Goal: Task Accomplishment & Management: Manage account settings

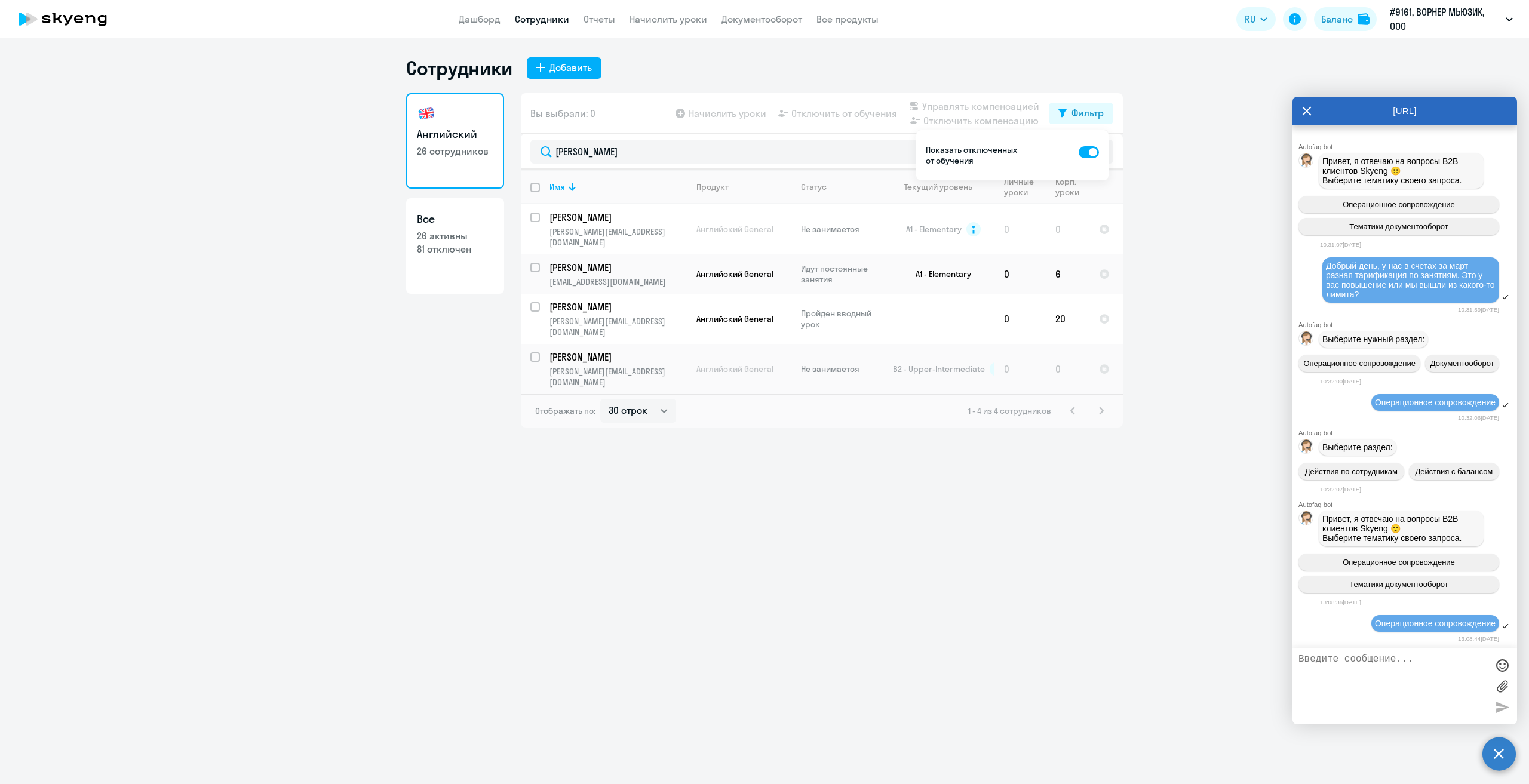
select select "30"
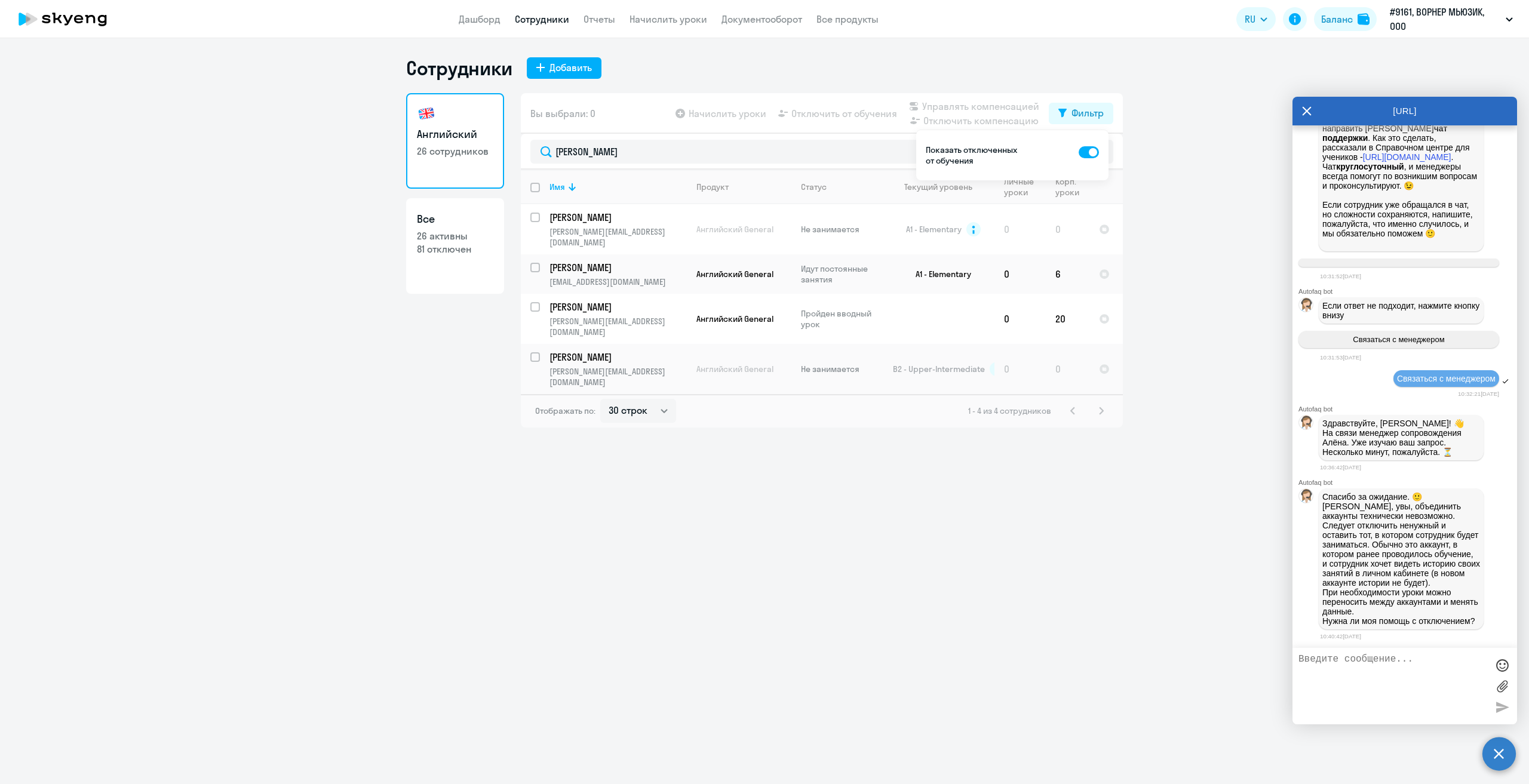
click at [853, 684] on div "Сотрудники Добавить Английский 26 сотрудников Все 26 активны 81 отключен Вы выб…" at bounding box center [764, 411] width 1529 height 746
click at [1401, 669] on textarea at bounding box center [1393, 686] width 189 height 64
click at [1404, 669] on textarea at bounding box center [1393, 686] width 189 height 64
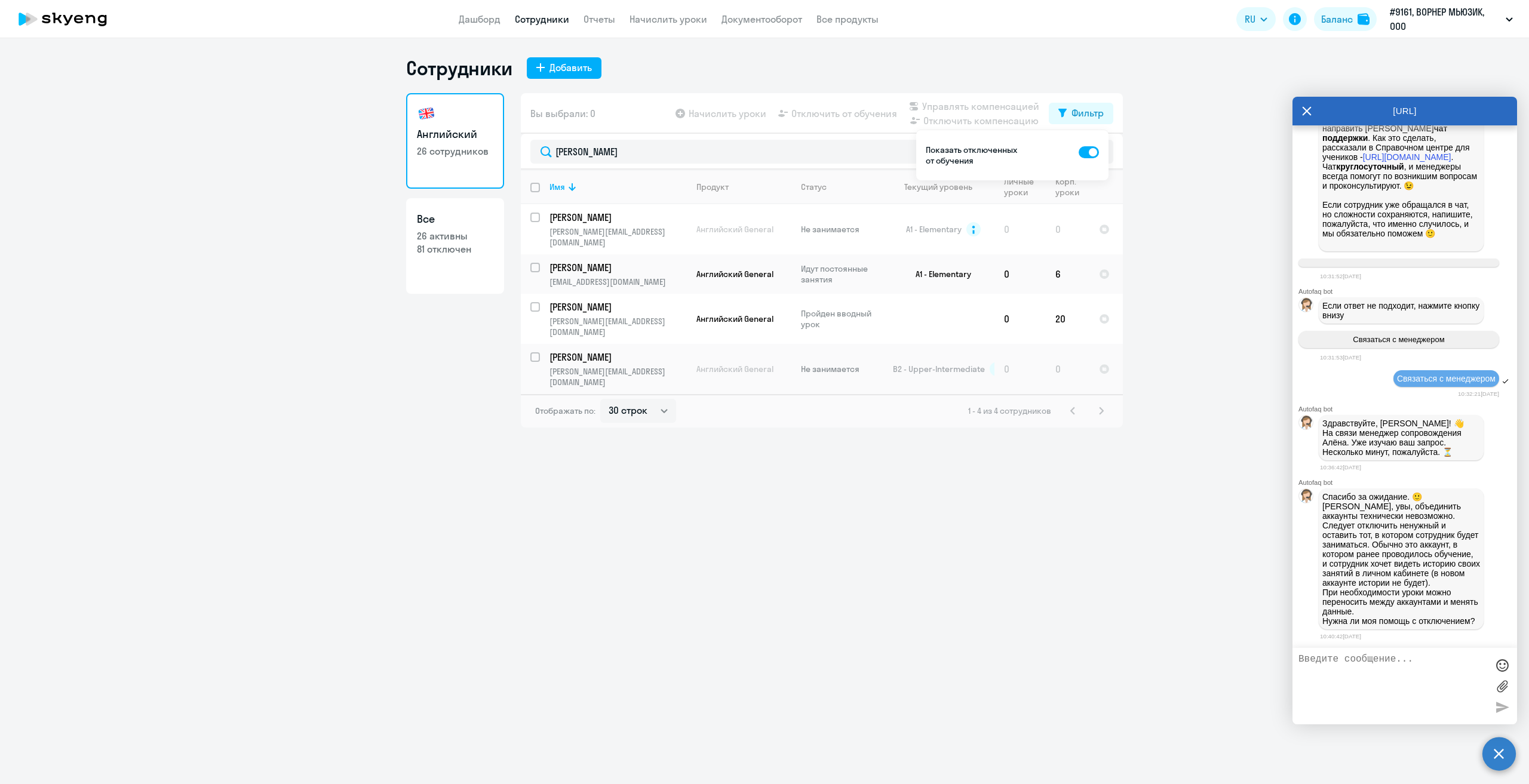
click at [702, 664] on div "Сотрудники Добавить Английский 26 сотрудников Все 26 активны 81 отключен Вы выб…" at bounding box center [764, 411] width 1529 height 746
click at [1352, 702] on textarea at bounding box center [1393, 686] width 189 height 64
drag, startPoint x: 901, startPoint y: 619, endPoint x: 1134, endPoint y: 544, distance: 244.8
click at [902, 618] on div "Сотрудники Добавить Английский 26 сотрудников Все 26 активны 81 отключен Вы выб…" at bounding box center [764, 411] width 1529 height 746
click at [1421, 691] on textarea at bounding box center [1393, 686] width 189 height 64
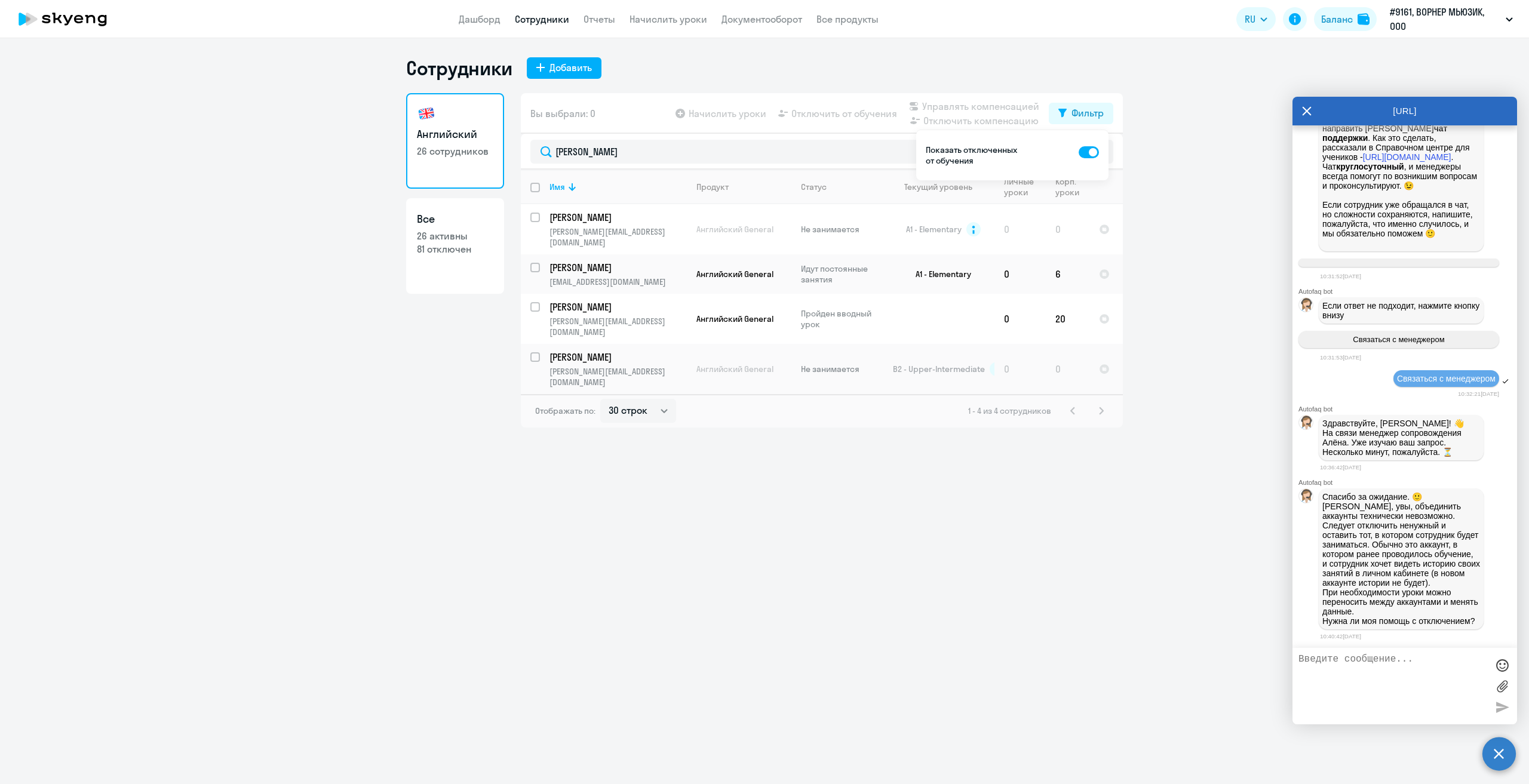
drag, startPoint x: 1419, startPoint y: 690, endPoint x: 1419, endPoint y: 696, distance: 6.0
click at [1419, 696] on textarea at bounding box center [1393, 686] width 189 height 64
click at [1247, 351] on ng-component "Сотрудники Добавить Английский 26 сотрудников Все 26 активны 81 отключен Вы выб…" at bounding box center [764, 242] width 1529 height 372
click at [535, 353] on input "select row 4903297" at bounding box center [542, 365] width 24 height 24
checkbox input "true"
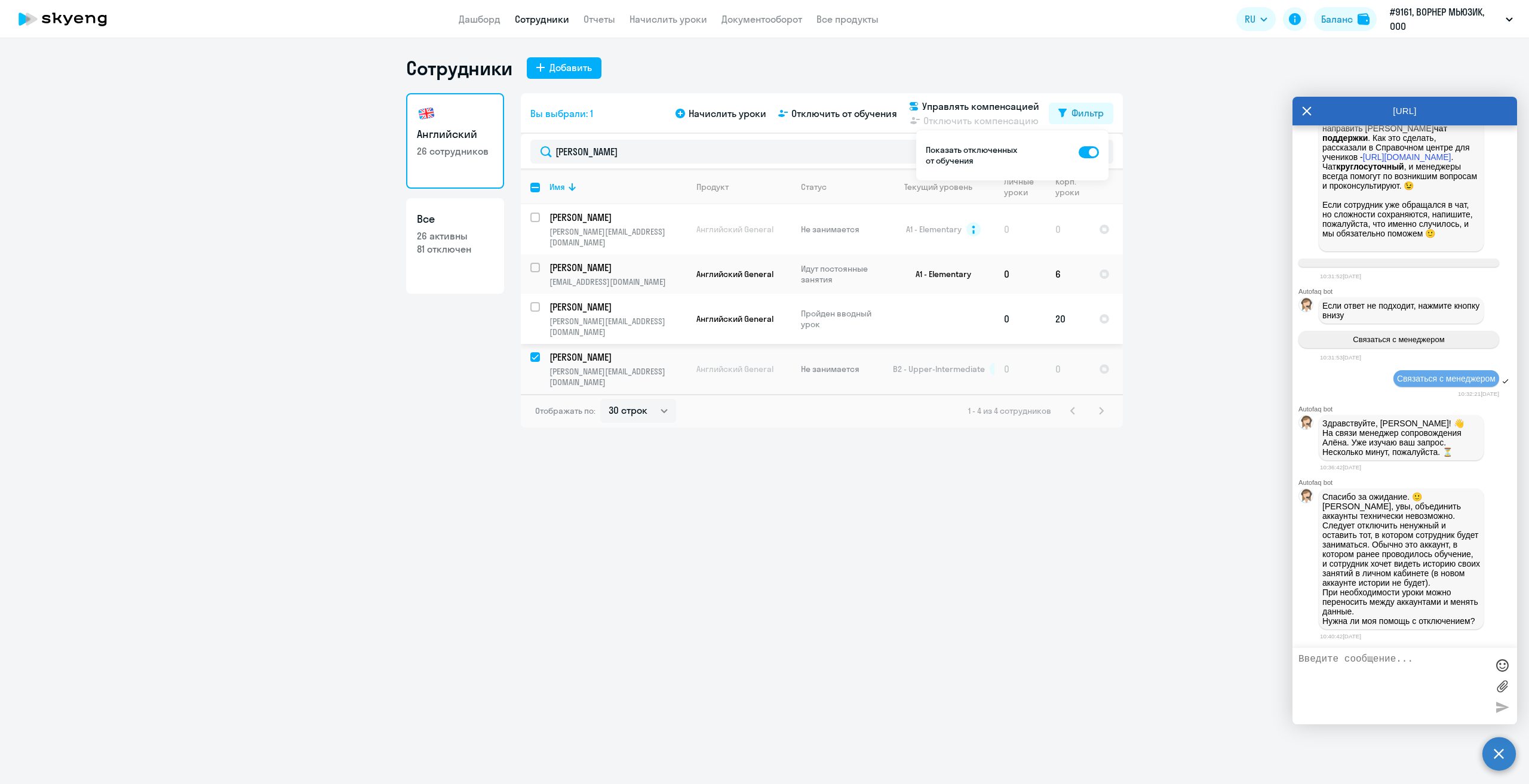
click at [539, 302] on input "select row 4906051" at bounding box center [542, 314] width 24 height 24
checkbox input "true"
click at [536, 353] on input "deselect row 4903297" at bounding box center [542, 365] width 24 height 24
checkbox input "false"
click at [1086, 150] on span at bounding box center [1089, 152] width 20 height 12
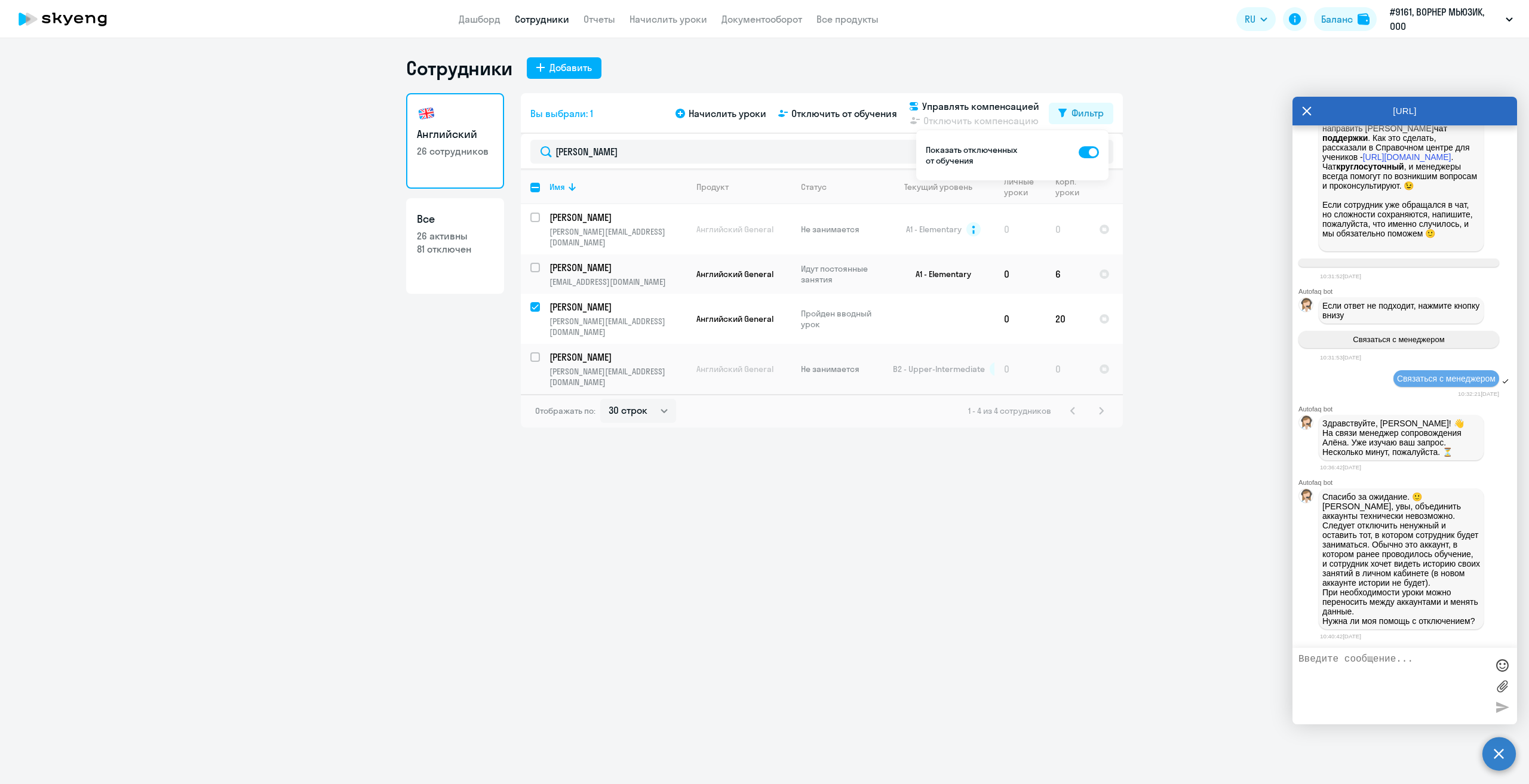
click at [1079, 152] on input "checkbox" at bounding box center [1078, 152] width 1 height 1
checkbox input "false"
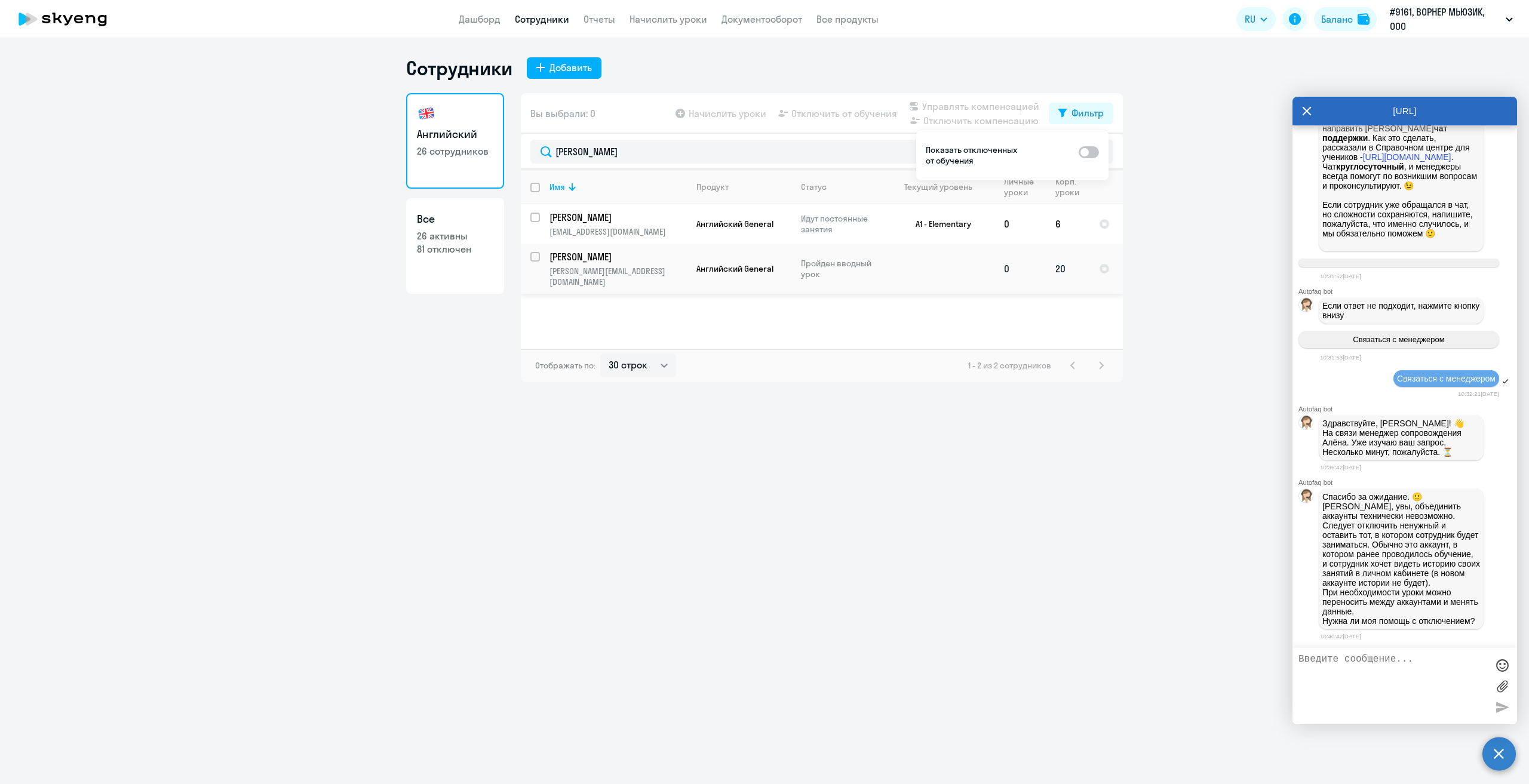
click at [534, 258] on input "select row 4906051" at bounding box center [542, 264] width 24 height 24
checkbox input "true"
click at [861, 118] on span "Отключить от обучения" at bounding box center [844, 113] width 106 height 14
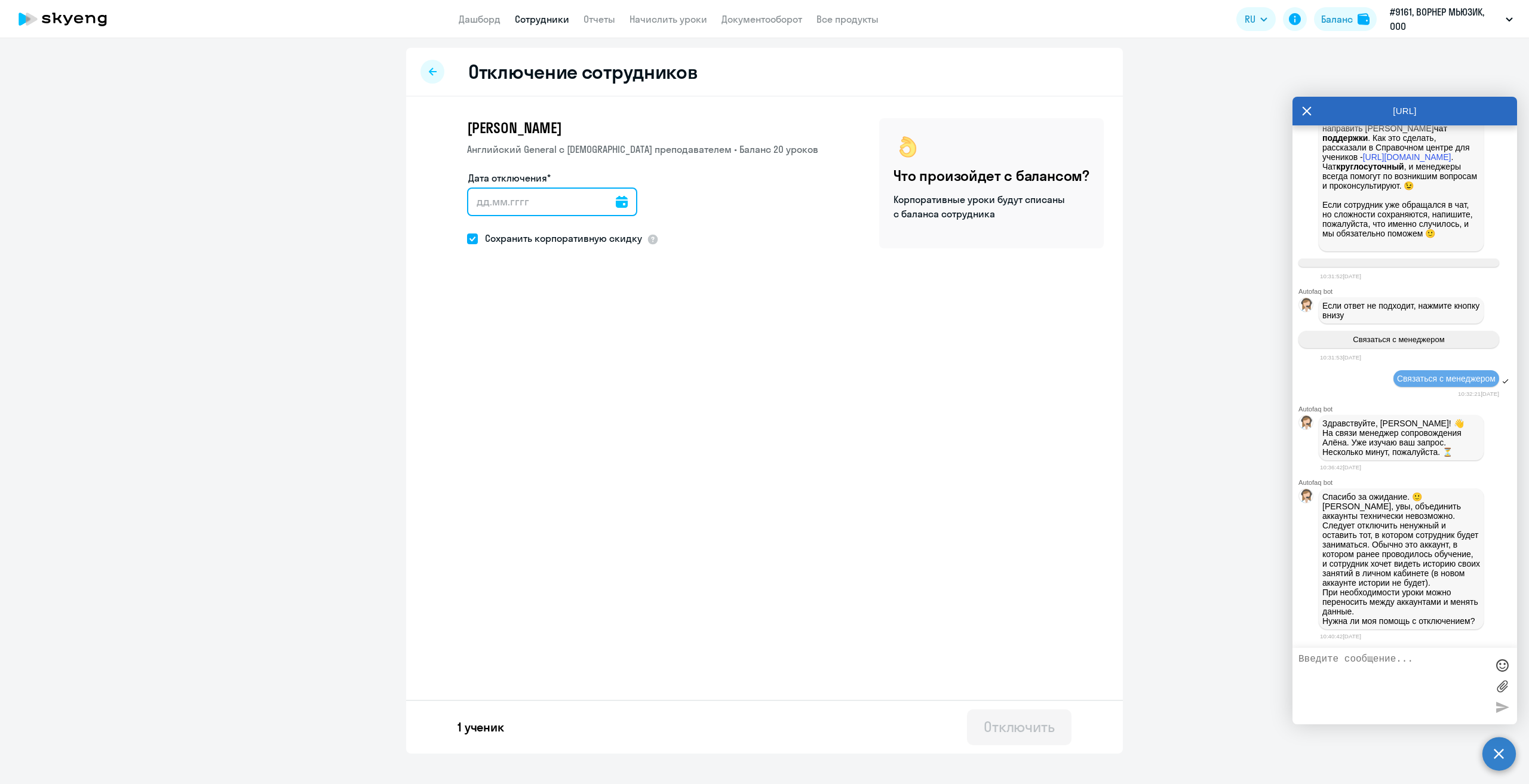
click at [515, 213] on input "Дата отключения*" at bounding box center [552, 202] width 170 height 29
click at [617, 201] on icon at bounding box center [622, 202] width 12 height 12
click at [554, 310] on span "4" at bounding box center [555, 314] width 21 height 21
type input "[DATE]"
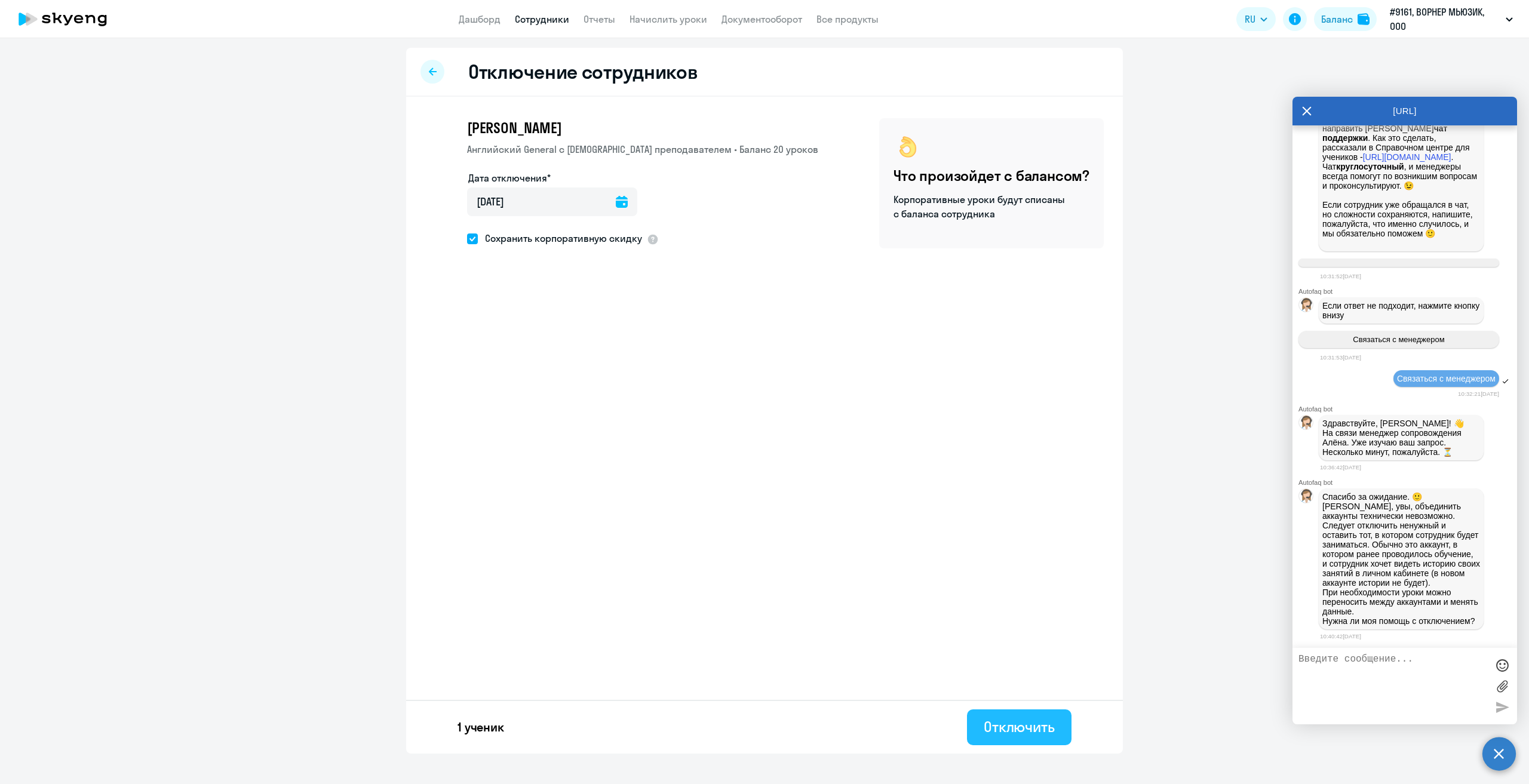
click at [1021, 729] on div "Отключить" at bounding box center [1019, 727] width 71 height 19
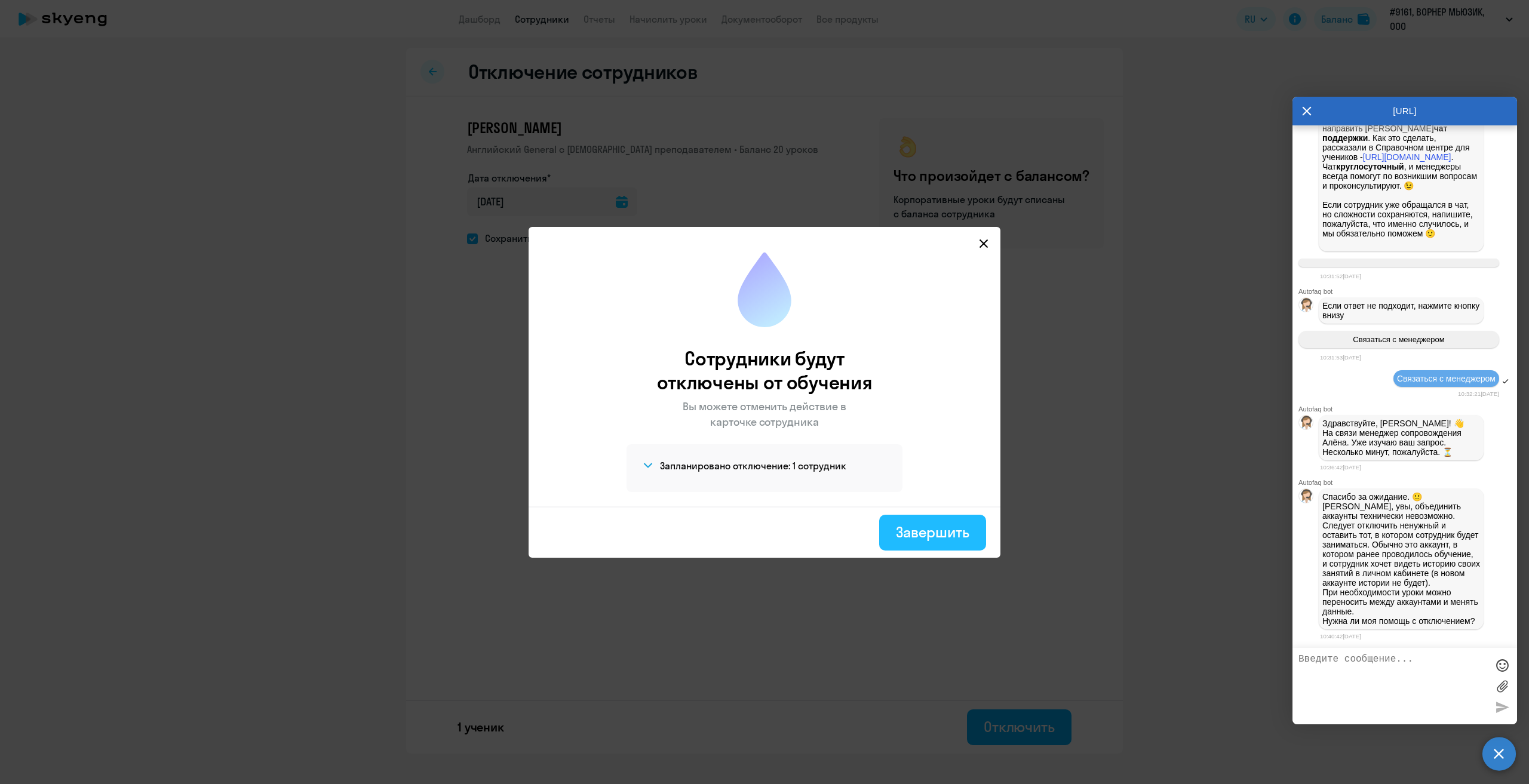
click at [950, 535] on div "Завершить" at bounding box center [933, 532] width 74 height 19
select select "30"
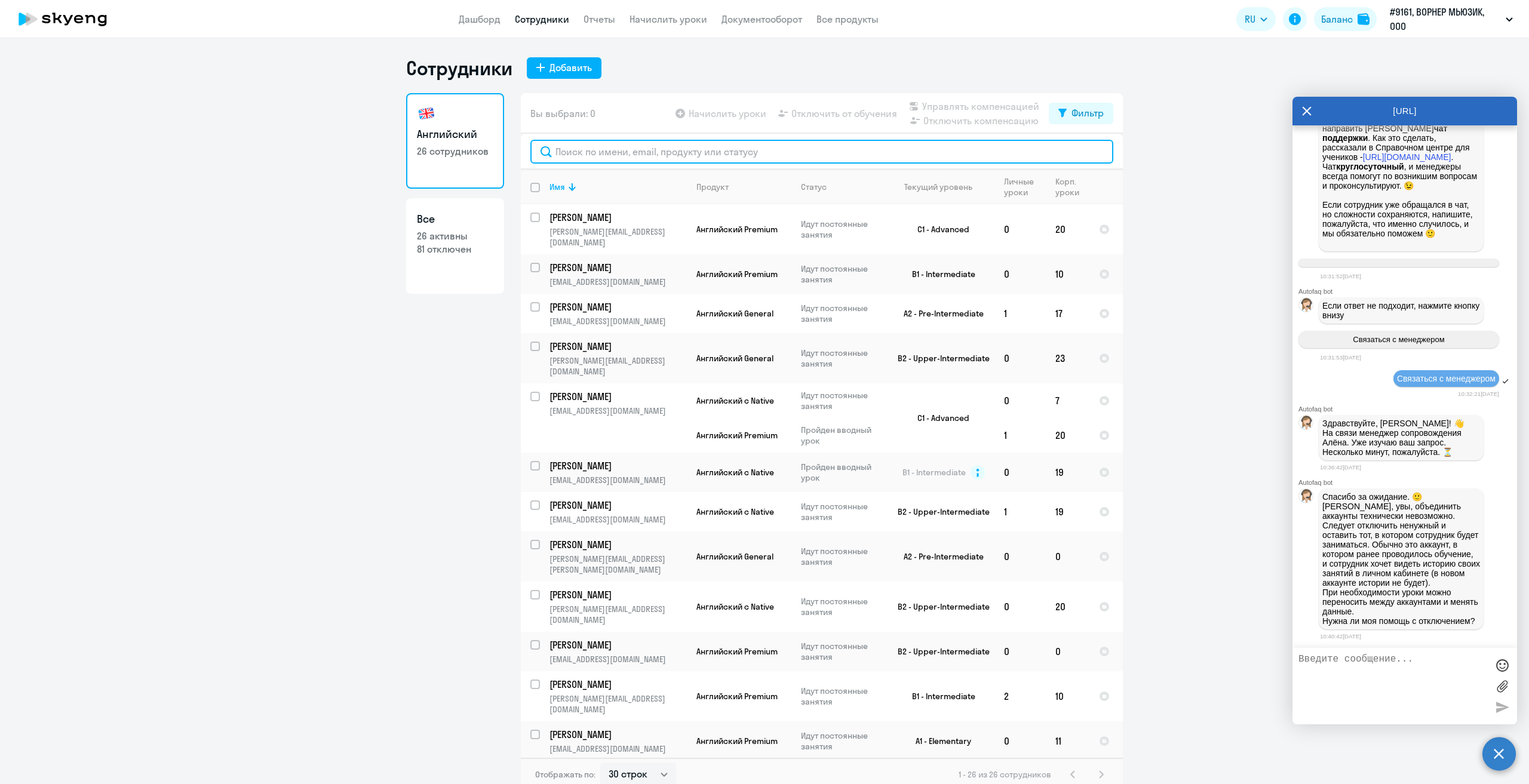
click at [644, 156] on input "text" at bounding box center [822, 152] width 583 height 24
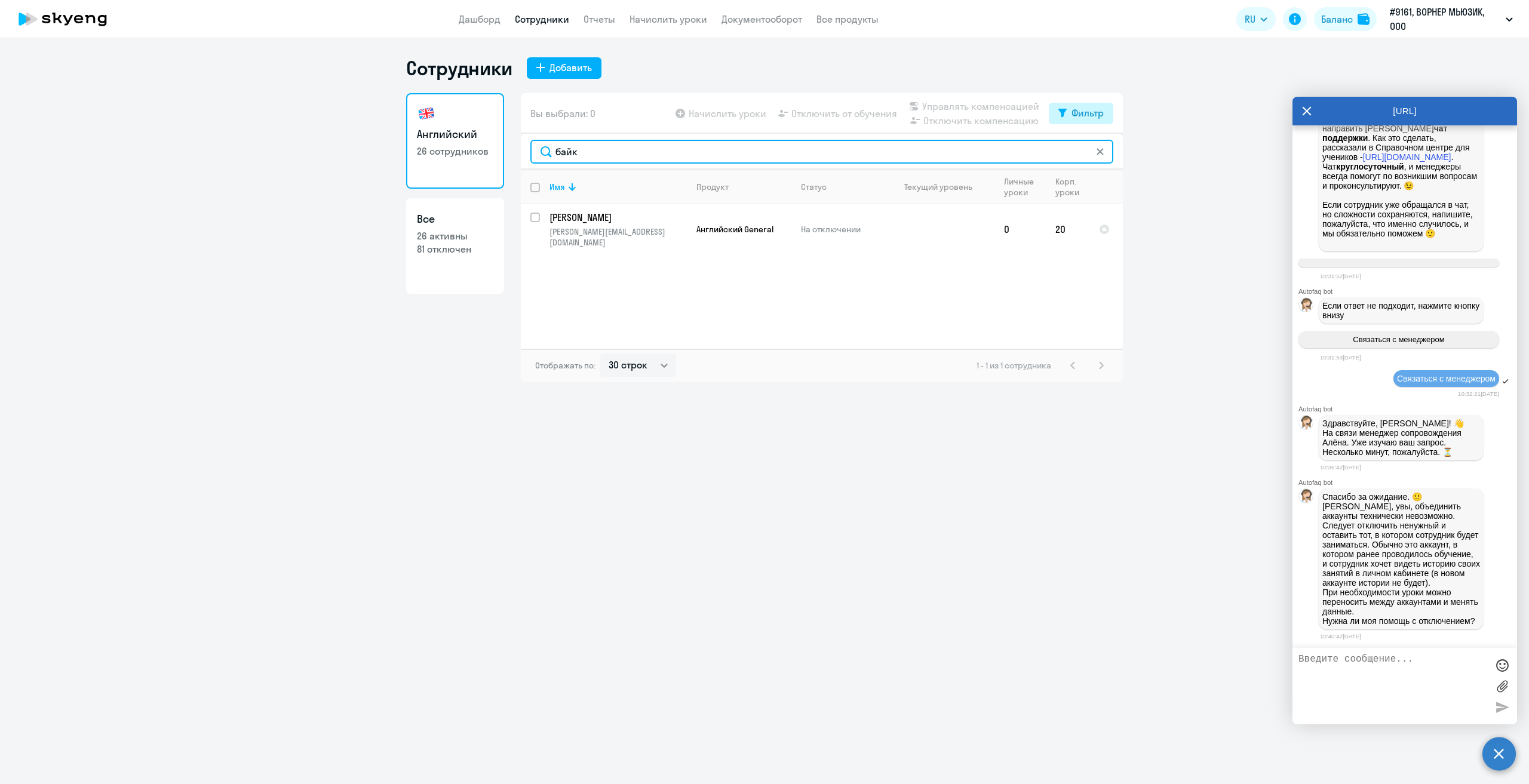
type input "байк"
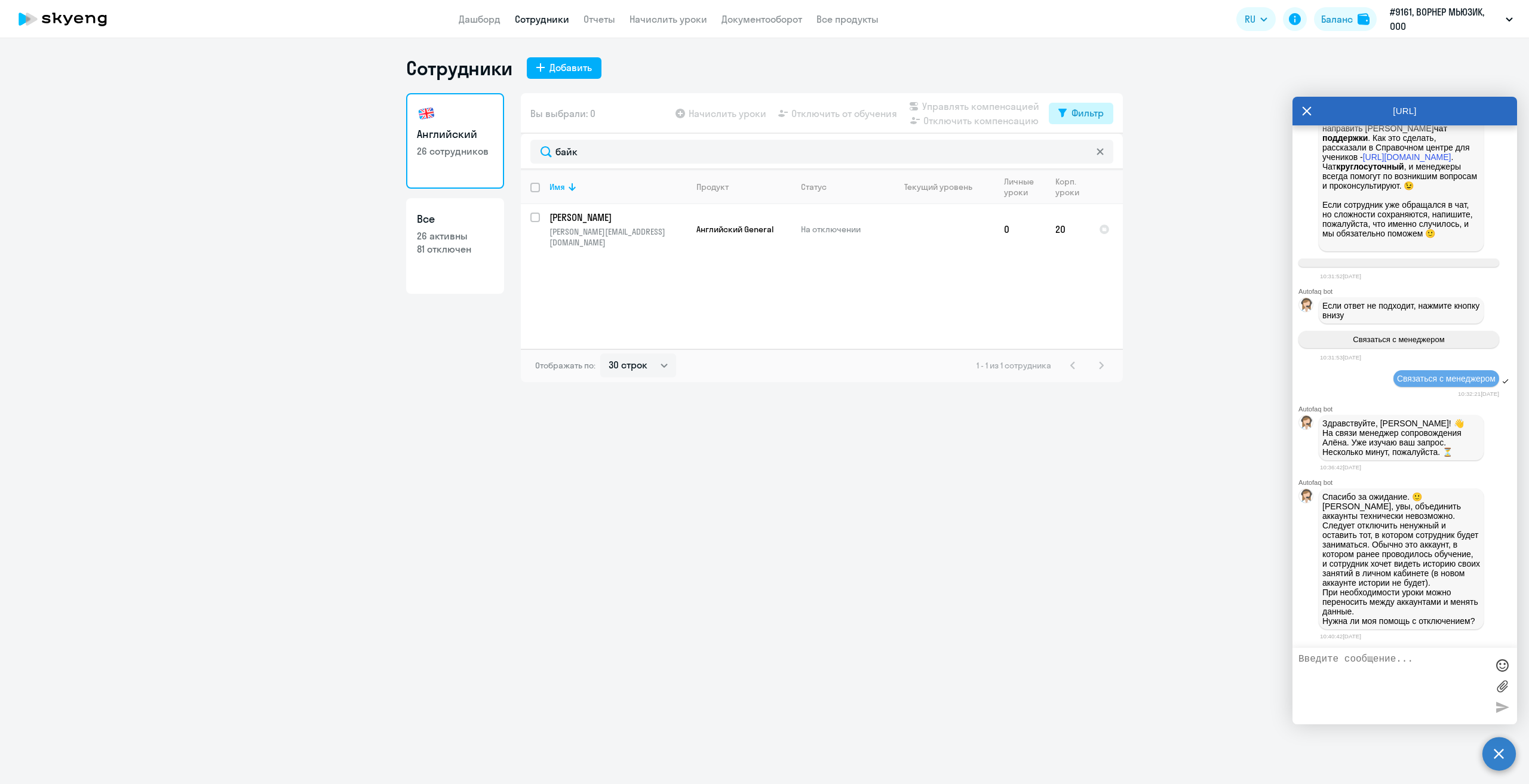
click at [1068, 115] on button "Фильтр" at bounding box center [1081, 113] width 64 height 21
click at [1099, 151] on span at bounding box center [1094, 152] width 20 height 12
click at [1084, 152] on input "checkbox" at bounding box center [1083, 152] width 1 height 1
checkbox input "true"
click at [535, 263] on input "select row 4903297" at bounding box center [542, 275] width 24 height 24
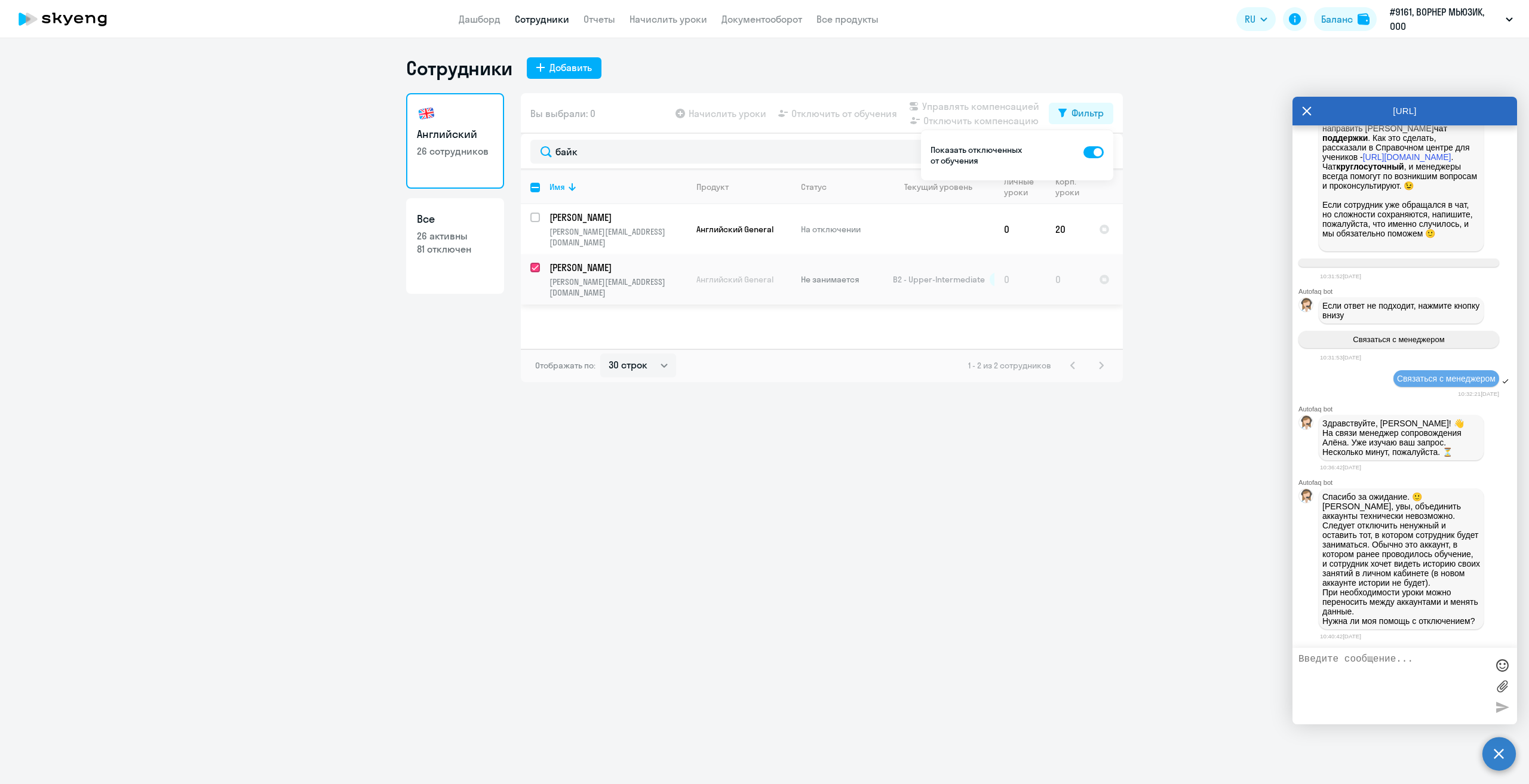
checkbox input "true"
click at [1402, 678] on textarea at bounding box center [1393, 686] width 189 height 64
type textarea "я сама отклюдчила. Но врнуть я не могу"
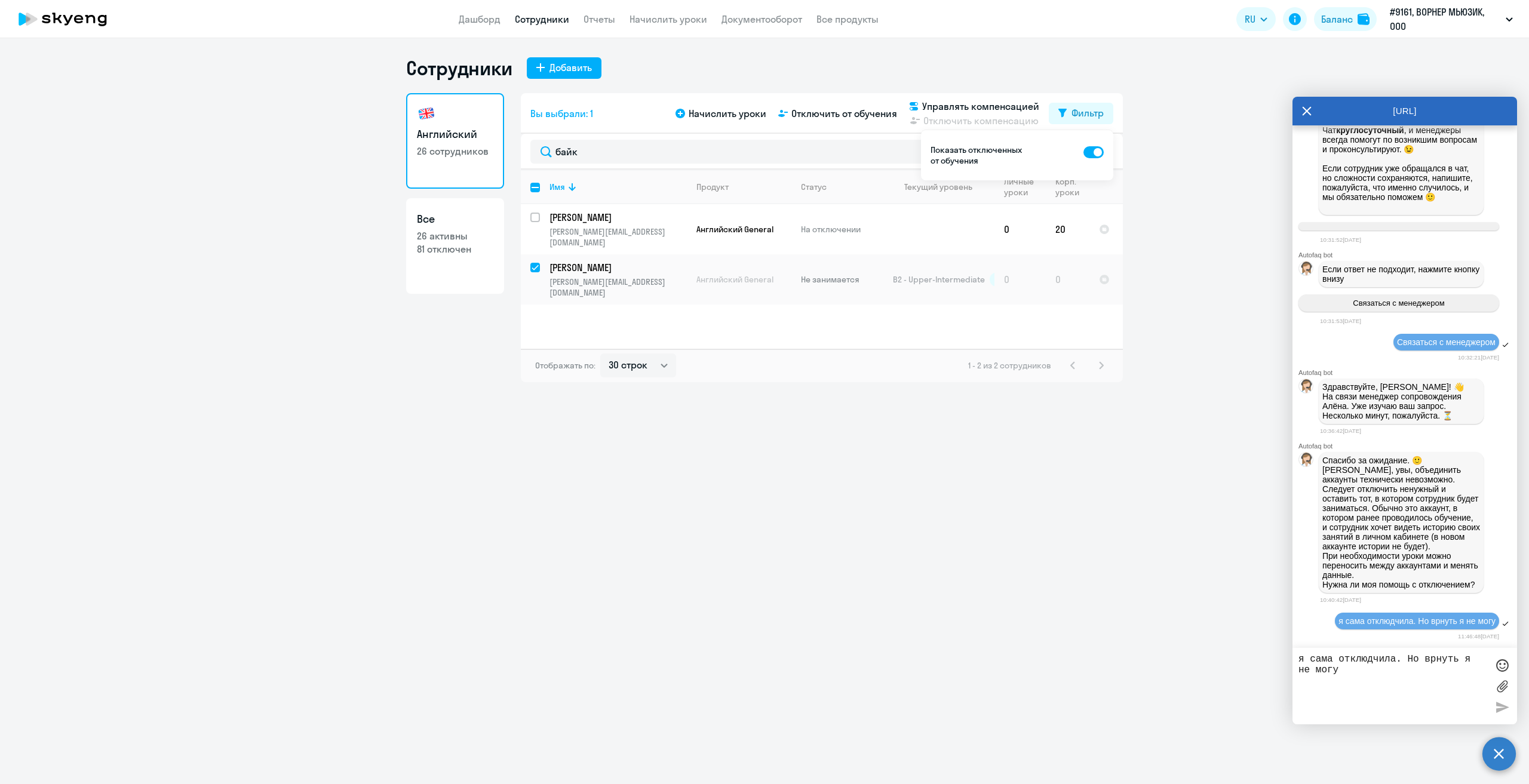
scroll to position [1592, 0]
paste textarea "п"
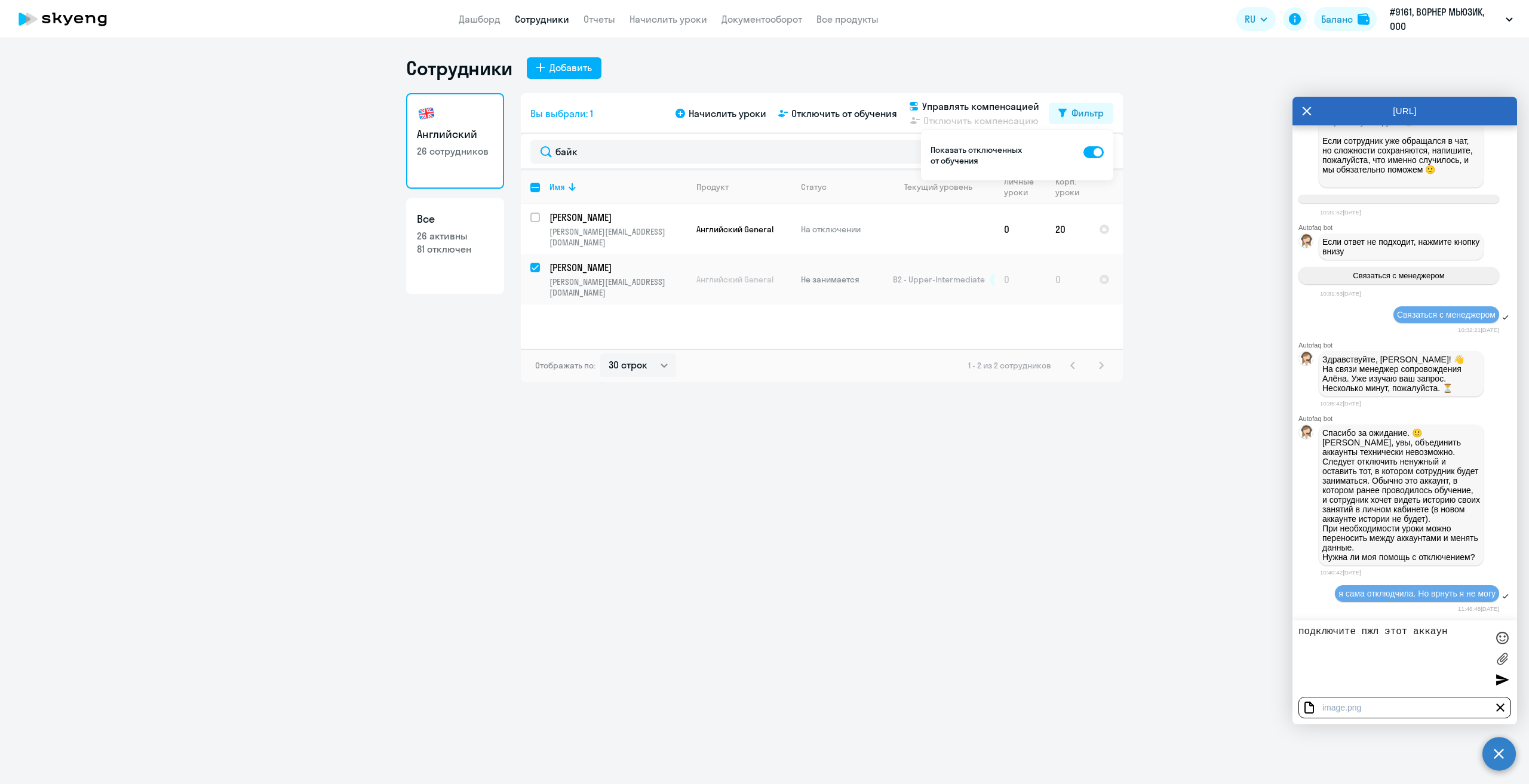
type textarea "подключите пжл этот аккаунт"
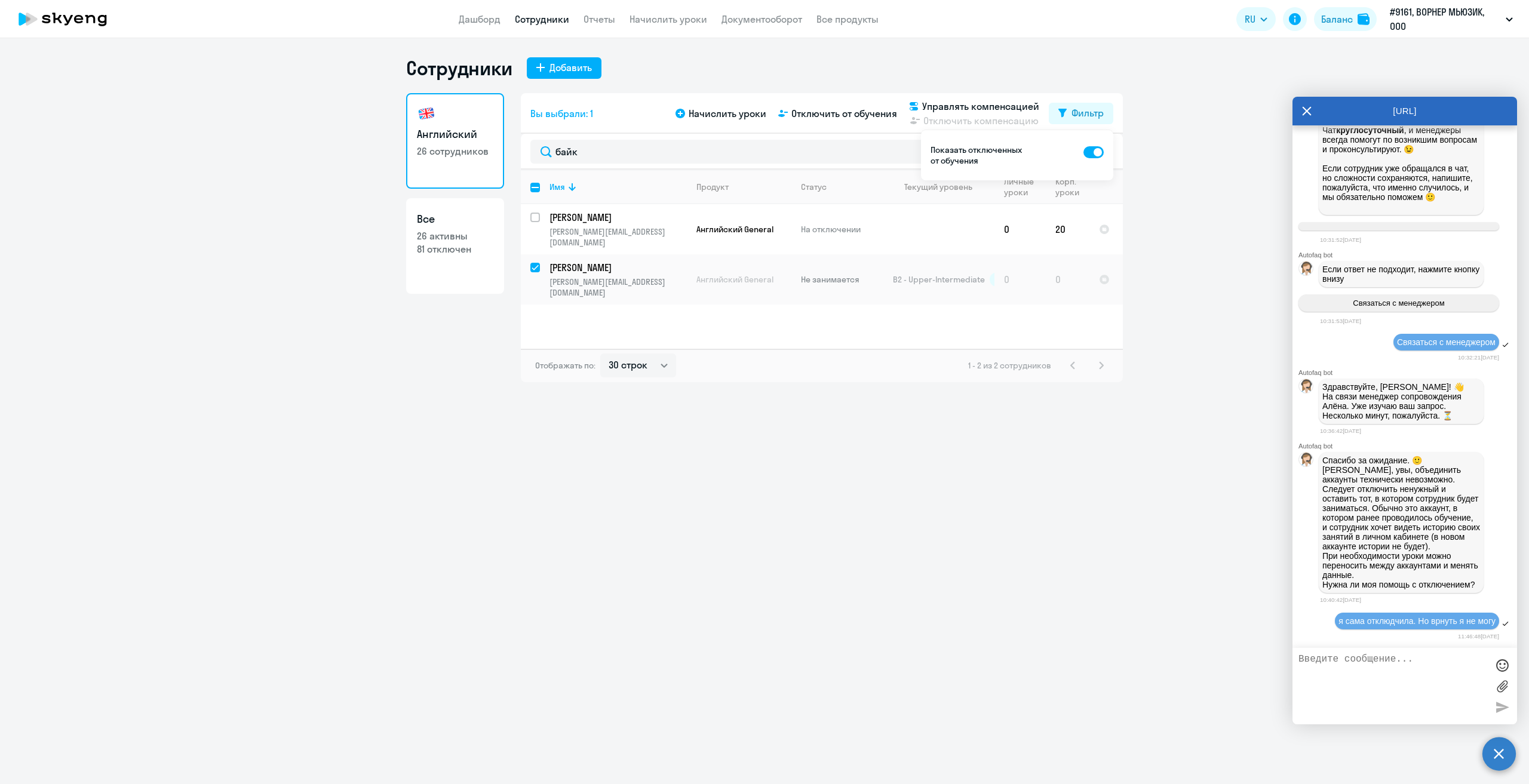
scroll to position [1639, 0]
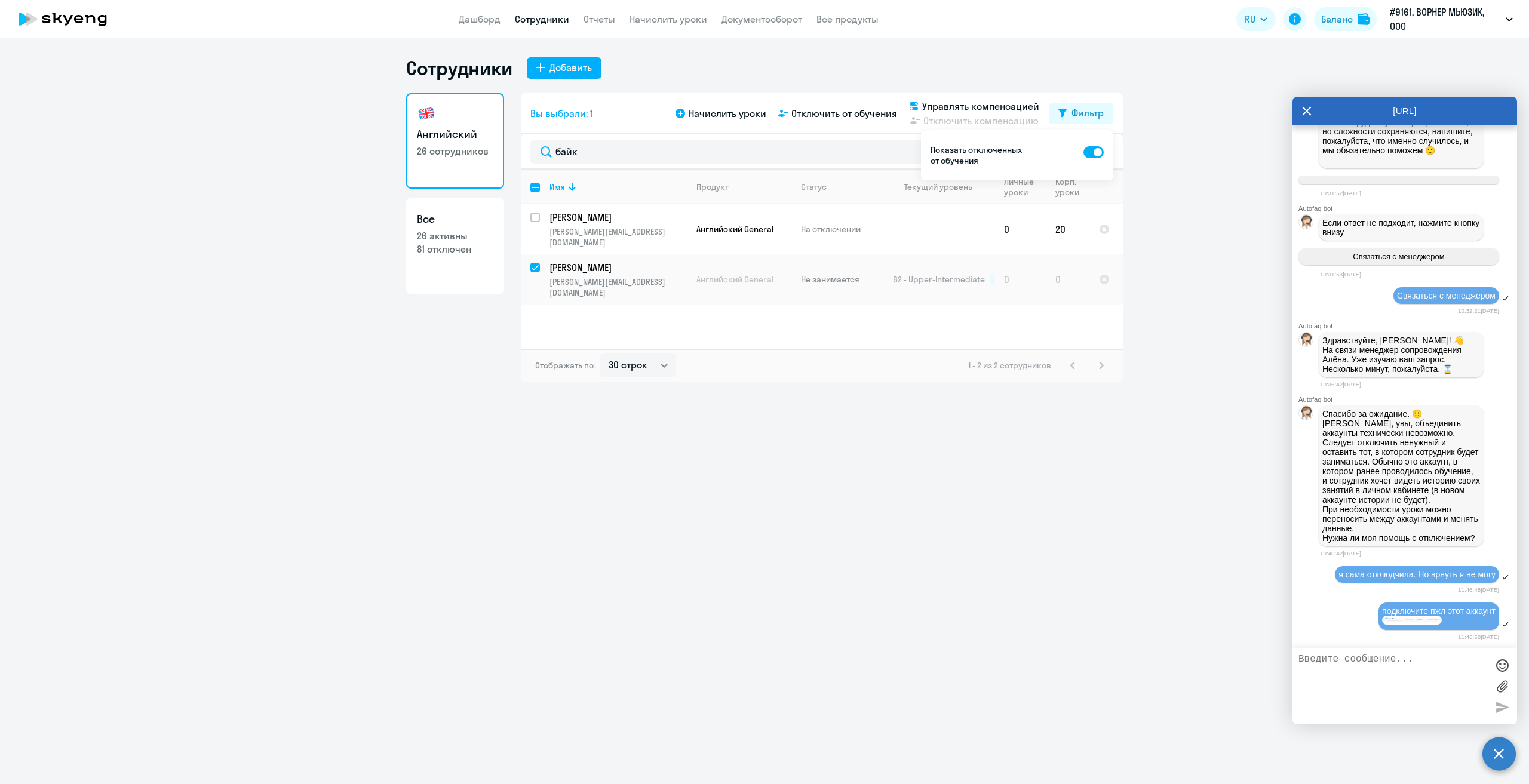
click at [1407, 618] on img at bounding box center [1412, 620] width 60 height 9
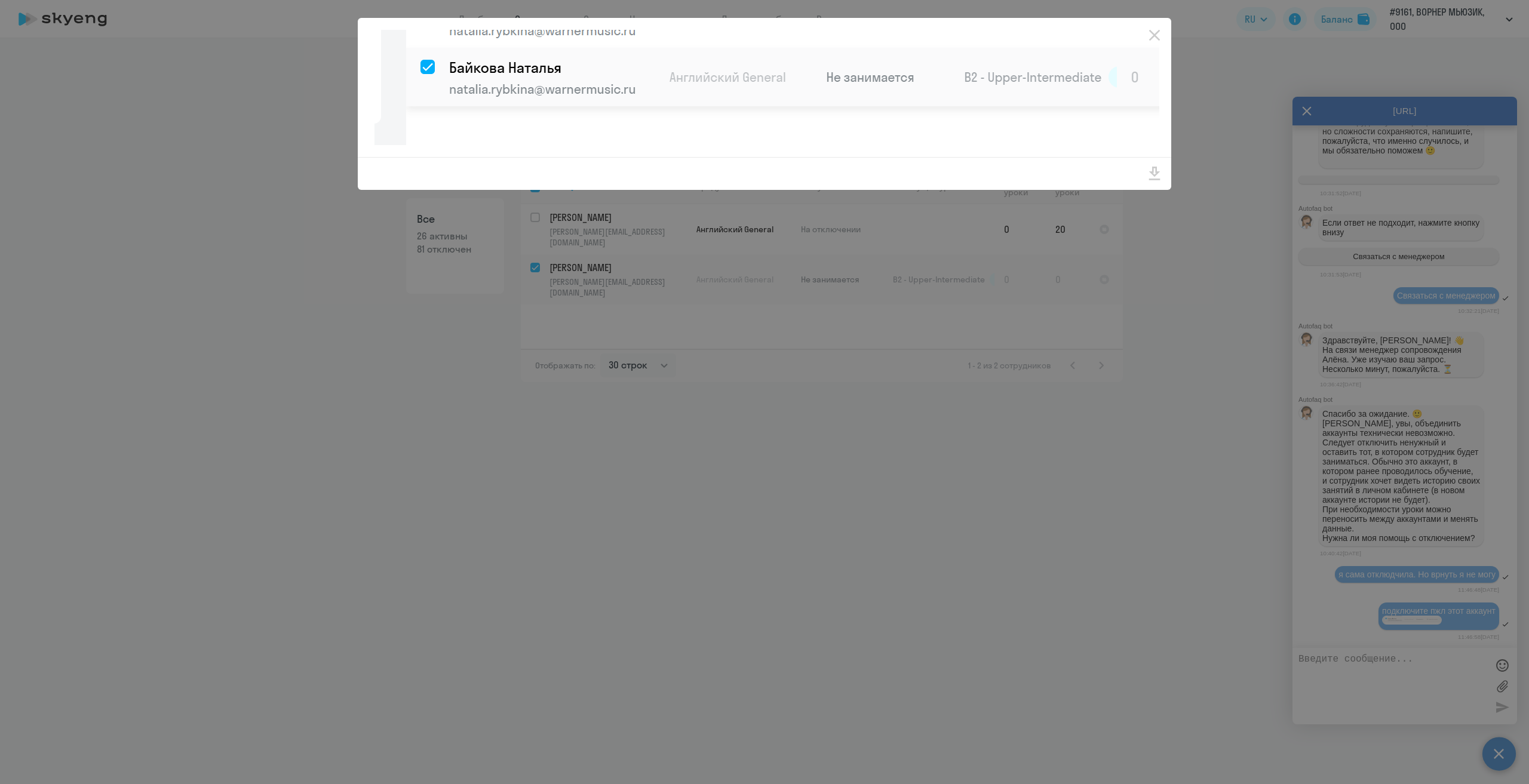
click at [1160, 260] on div at bounding box center [764, 392] width 1529 height 784
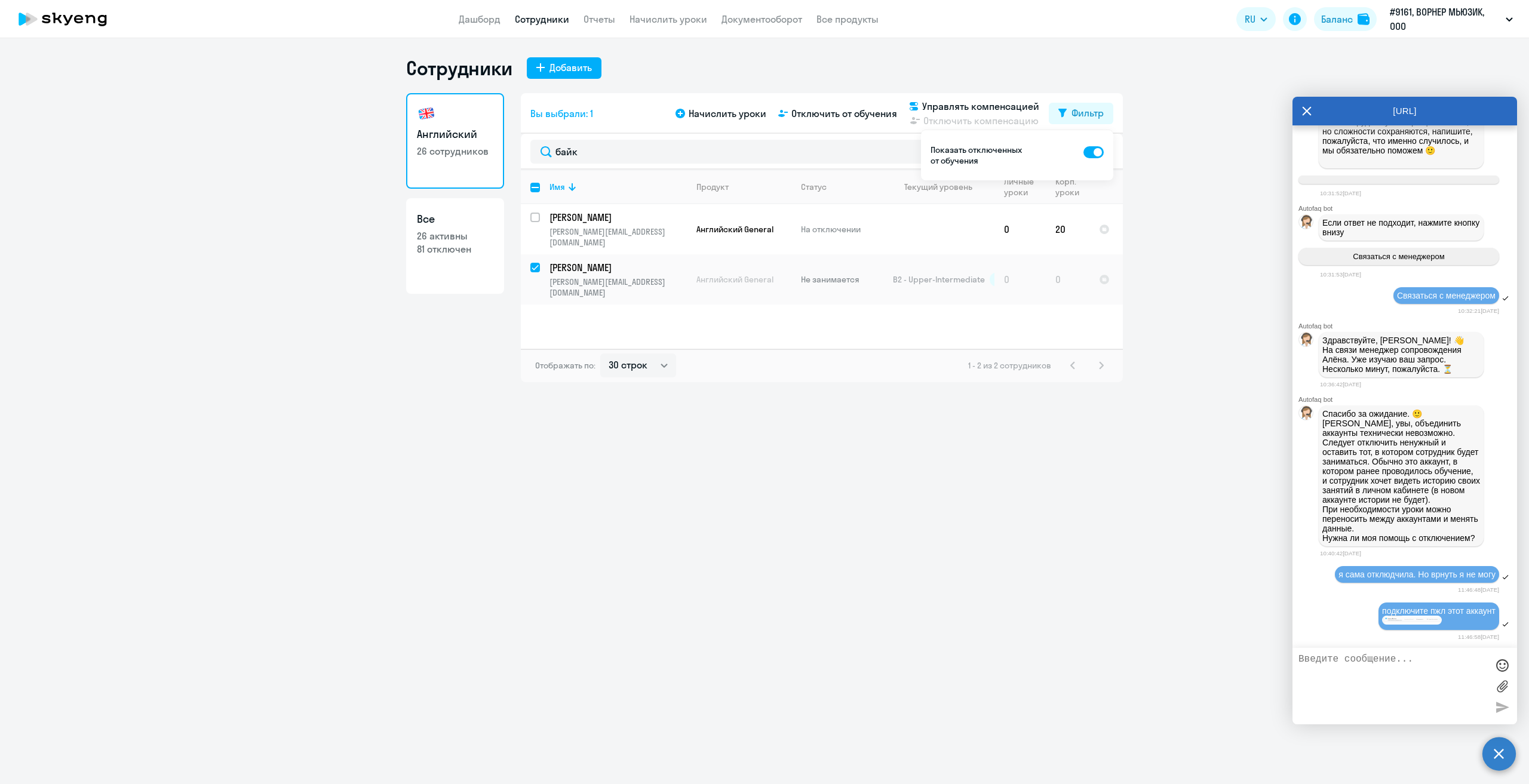
click at [1375, 692] on textarea at bounding box center [1393, 686] width 189 height 64
type textarea "в нем как раз вся инфа"
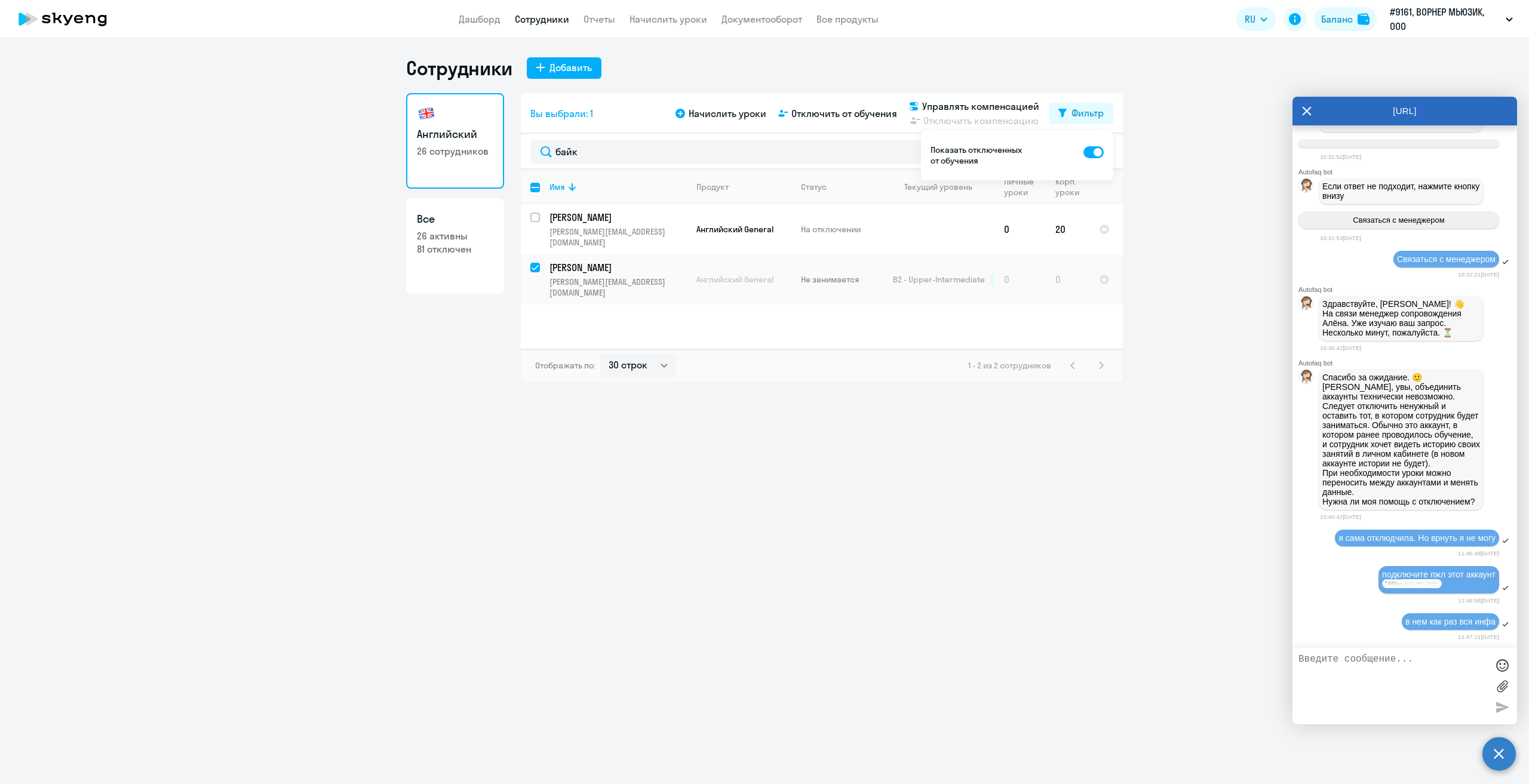
click at [1400, 707] on textarea at bounding box center [1393, 686] width 189 height 64
drag, startPoint x: 1048, startPoint y: 564, endPoint x: 1047, endPoint y: 582, distance: 18.0
click at [1047, 580] on div "Сотрудники Добавить Английский 26 сотрудников Все 26 активны 81 отключен Вы выб…" at bounding box center [764, 411] width 1529 height 746
click at [535, 263] on input "deselect row 4903297" at bounding box center [542, 275] width 24 height 24
checkbox input "false"
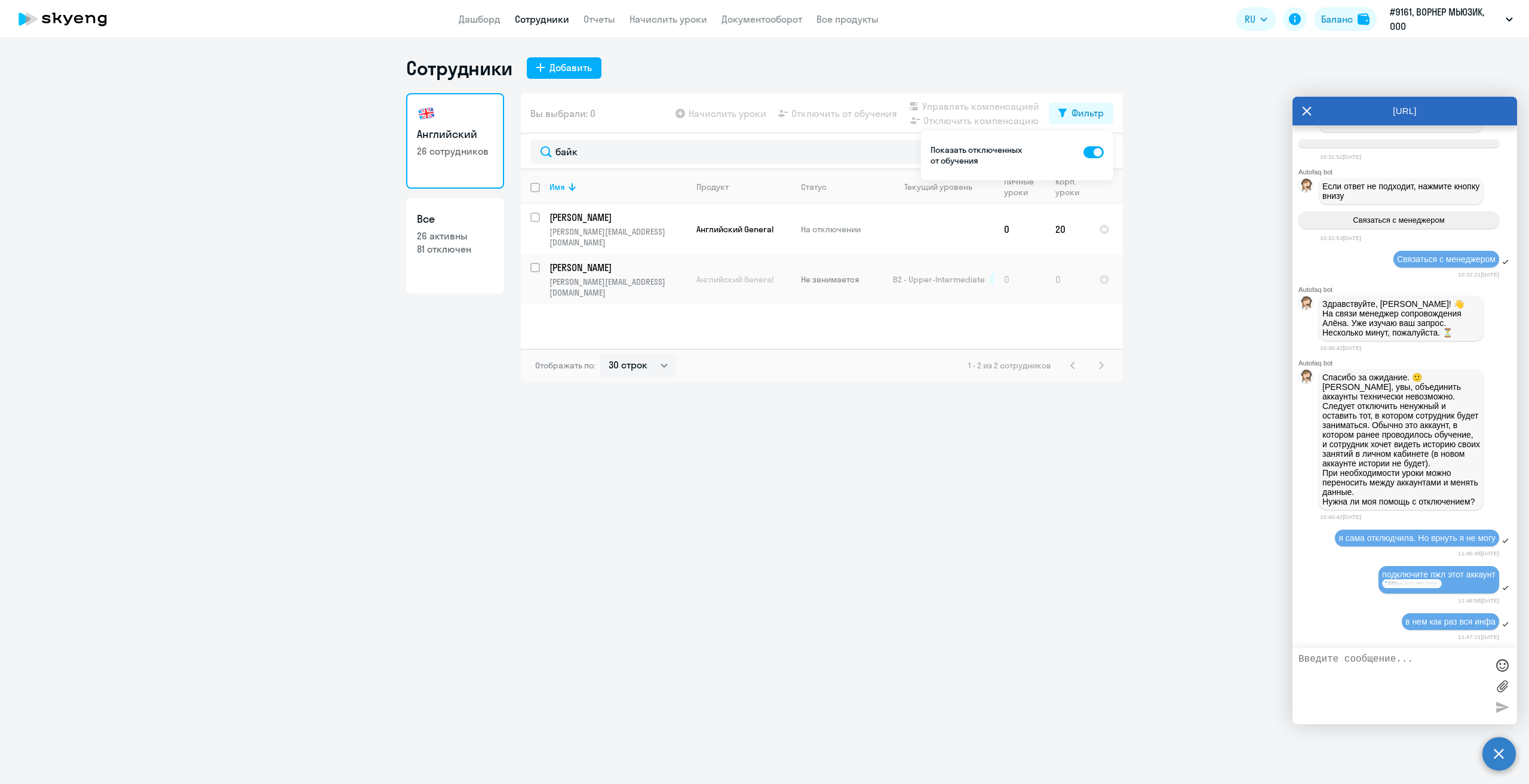
click at [1194, 296] on ng-component "Сотрудники Добавить Английский 26 сотрудников Все 26 активны 81 отключен Вы выб…" at bounding box center [764, 219] width 1529 height 326
drag, startPoint x: 1346, startPoint y: 680, endPoint x: 1528, endPoint y: 605, distance: 196.8
click at [1355, 678] on textarea at bounding box center [1393, 686] width 189 height 64
click at [1367, 676] on textarea at bounding box center [1393, 686] width 189 height 64
click at [1215, 538] on div "Сотрудники Добавить Английский 26 сотрудников Все 26 активны 81 отключен Вы выб…" at bounding box center [764, 411] width 1529 height 746
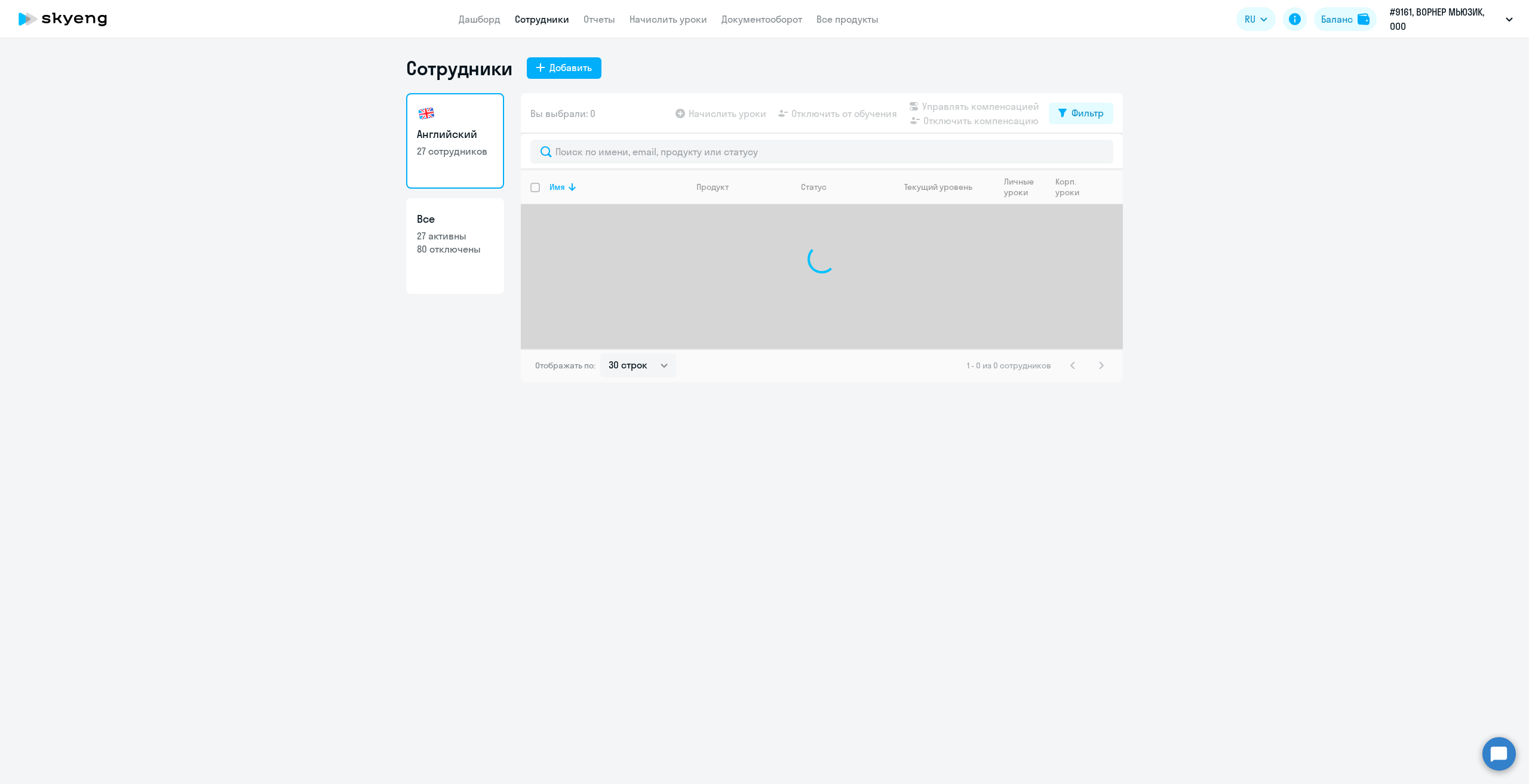
select select "30"
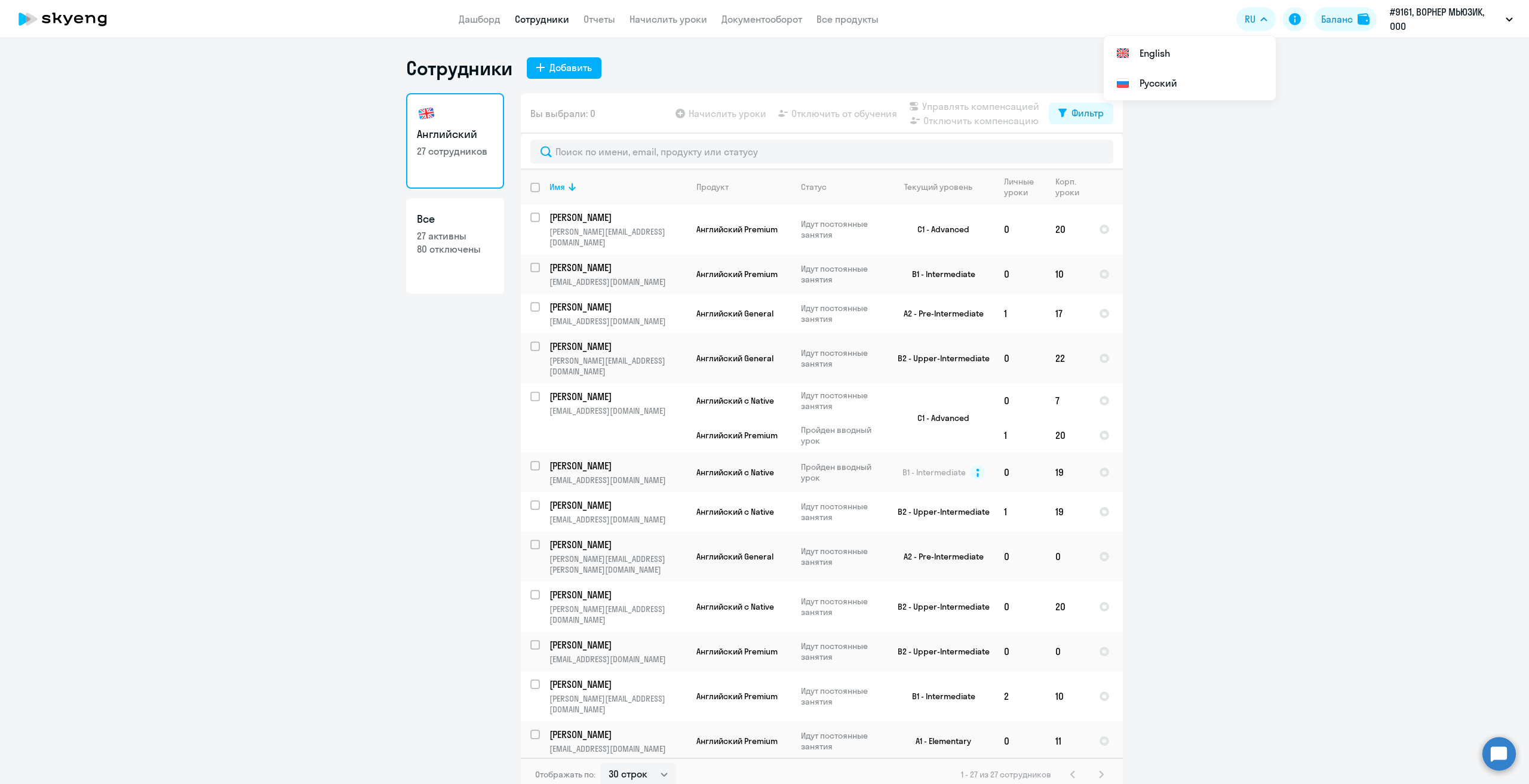
click at [1511, 763] on circle at bounding box center [1499, 753] width 33 height 33
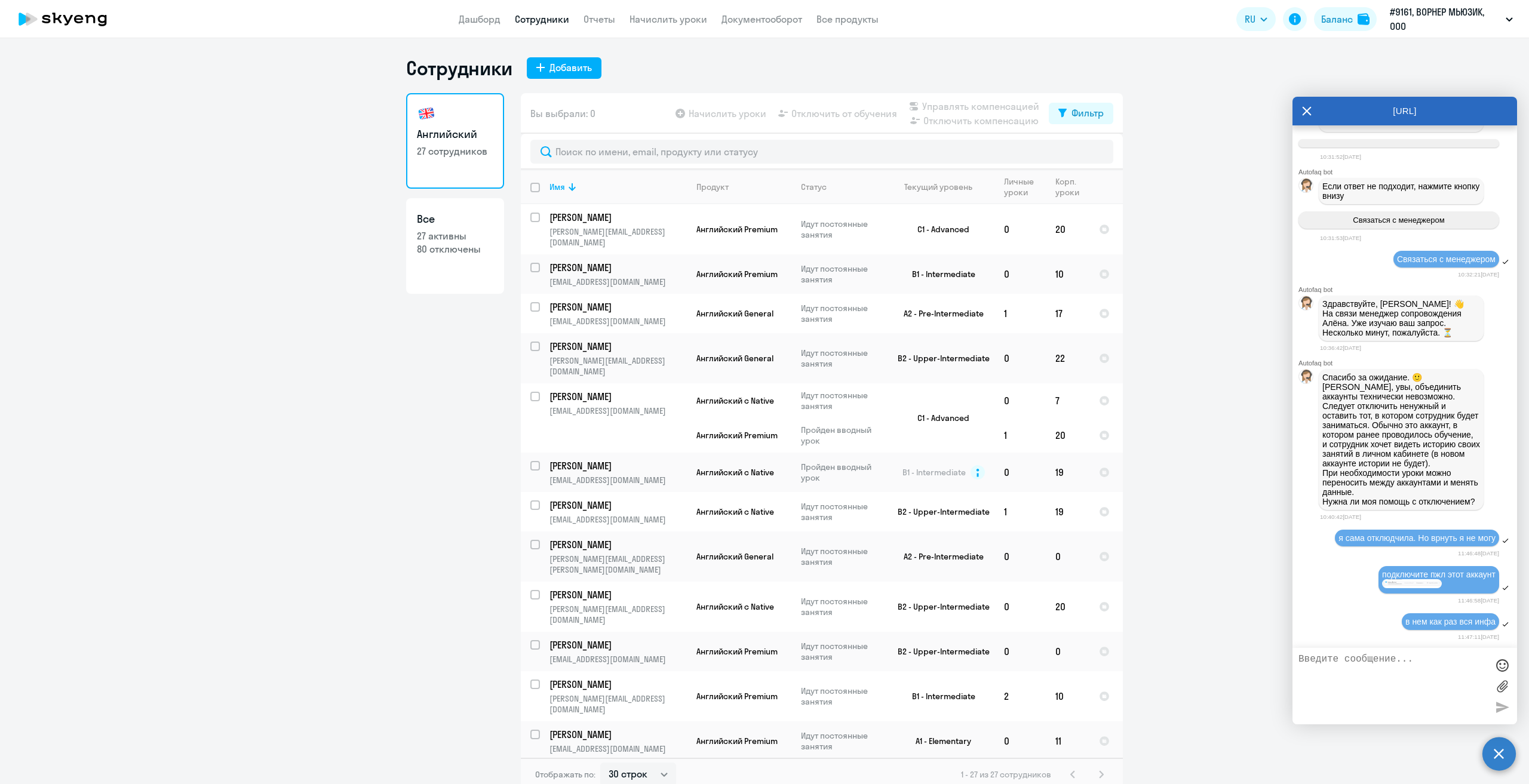
scroll to position [1675, 0]
click at [1410, 684] on textarea at bounding box center [1393, 686] width 189 height 64
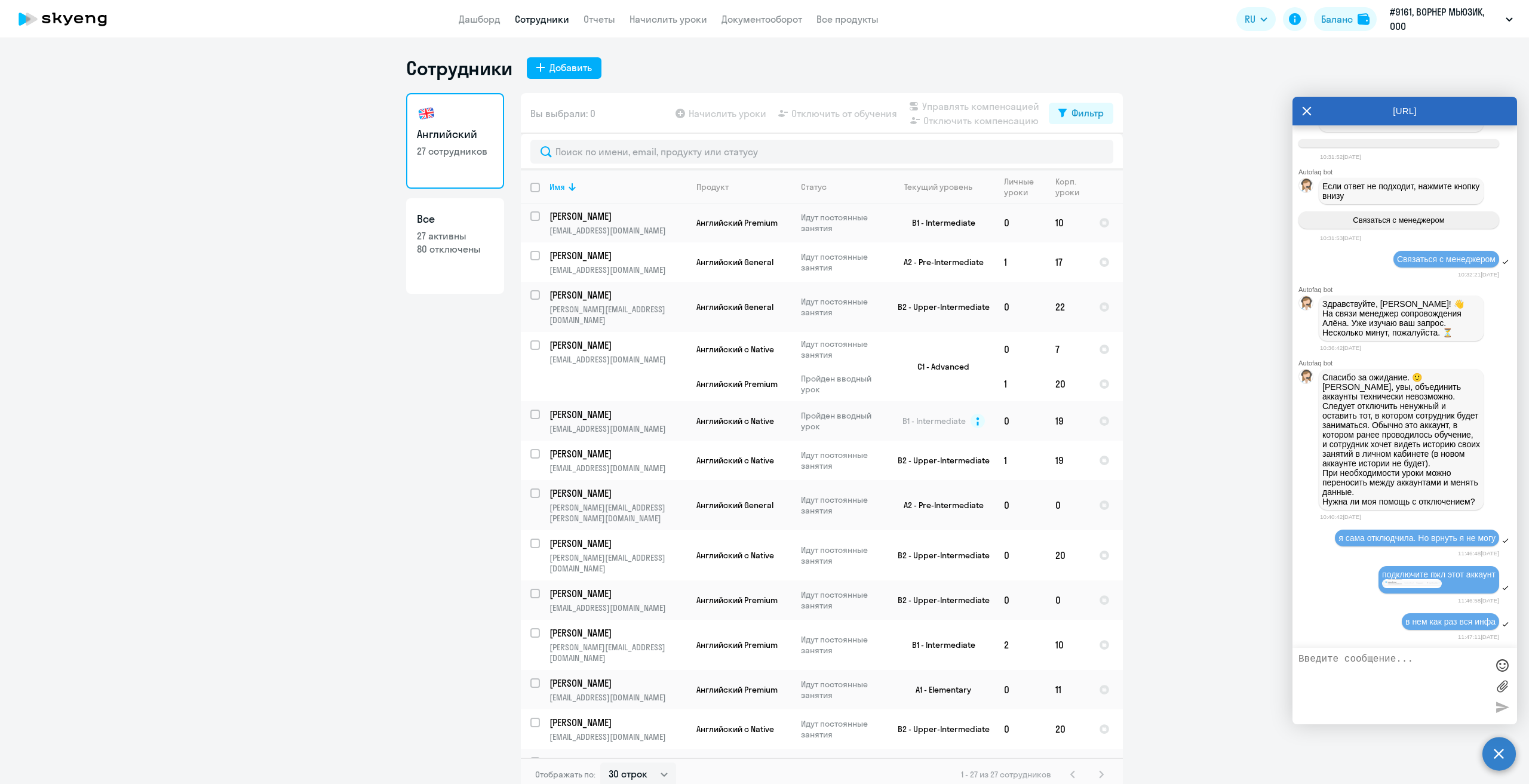
scroll to position [0, 0]
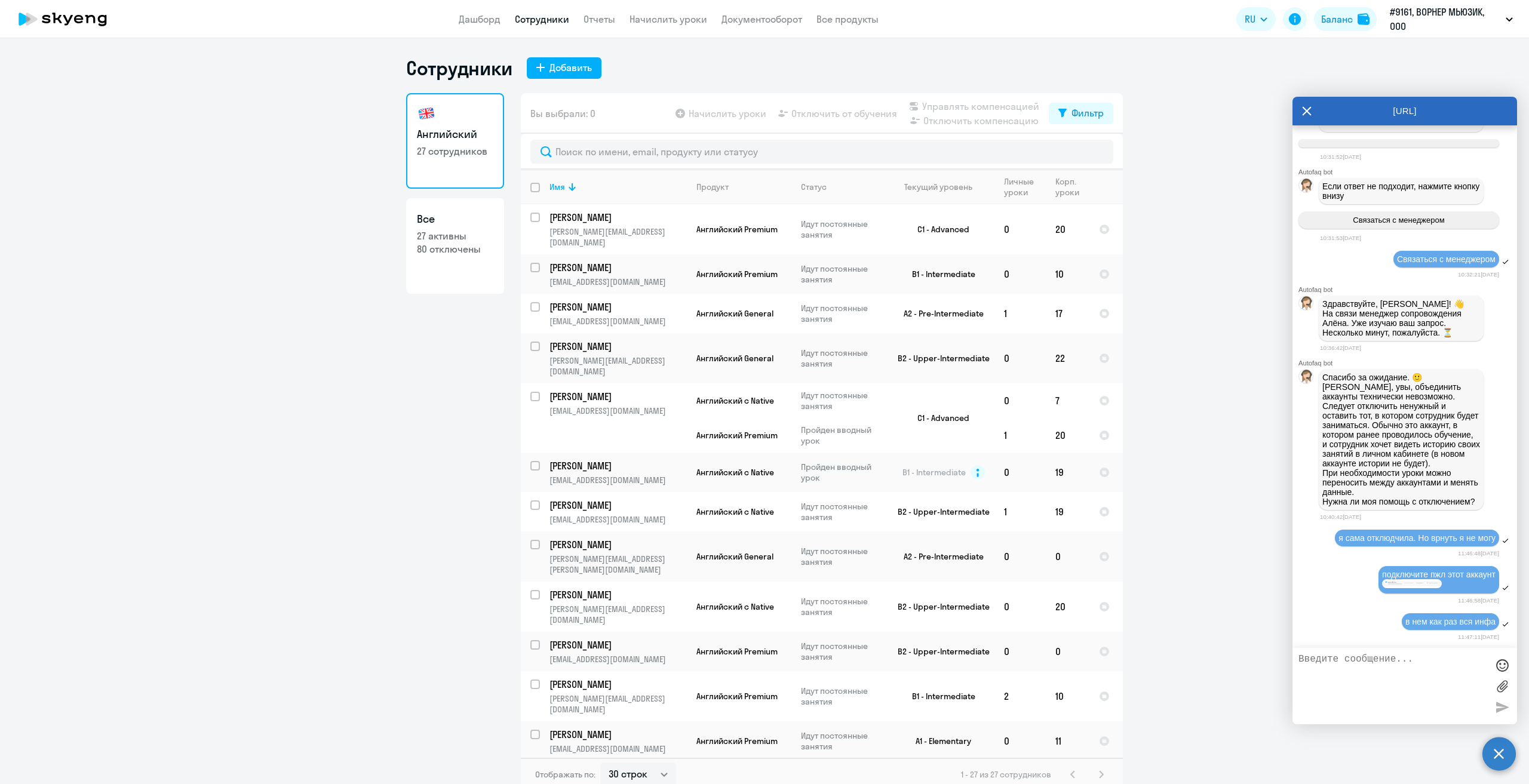
click at [1195, 492] on ng-component "Сотрудники Добавить Английский 27 сотрудников Все 27 активны 80 отключены Вы вы…" at bounding box center [764, 424] width 1529 height 736
click at [1132, 69] on ng-component "Сотрудники Добавить Английский 27 сотрудников Все 27 активны 80 отключены Вы вы…" at bounding box center [764, 424] width 1529 height 736
